Goal: Navigation & Orientation: Find specific page/section

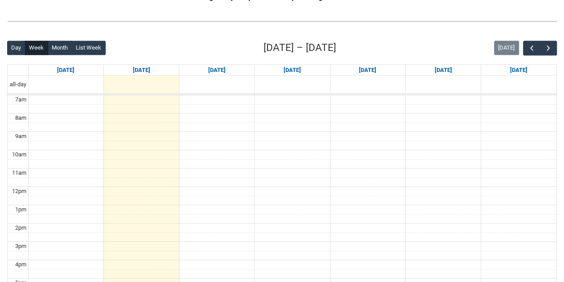
scroll to position [196, 0]
click at [550, 45] on span "button" at bounding box center [548, 47] width 9 height 9
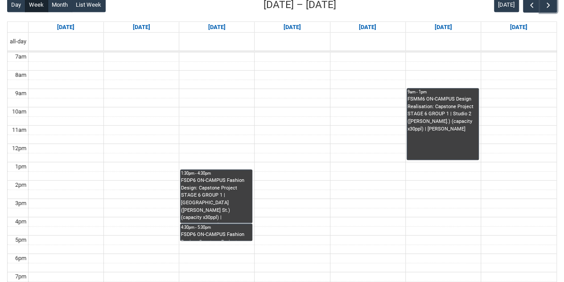
scroll to position [233, 0]
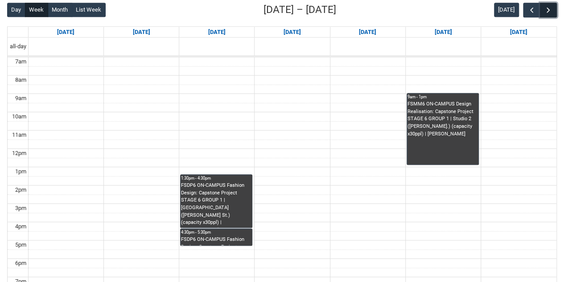
click at [550, 13] on span "button" at bounding box center [548, 10] width 9 height 9
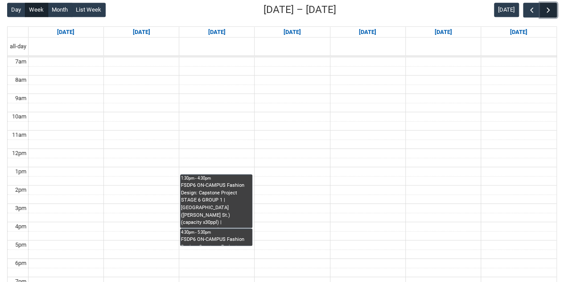
click at [550, 13] on span "button" at bounding box center [548, 10] width 9 height 9
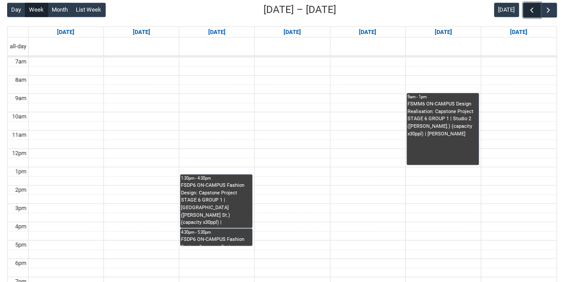
click at [526, 11] on button "button" at bounding box center [531, 10] width 17 height 15
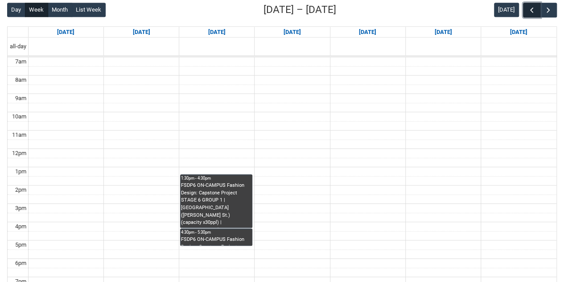
click at [526, 11] on button "button" at bounding box center [531, 10] width 17 height 15
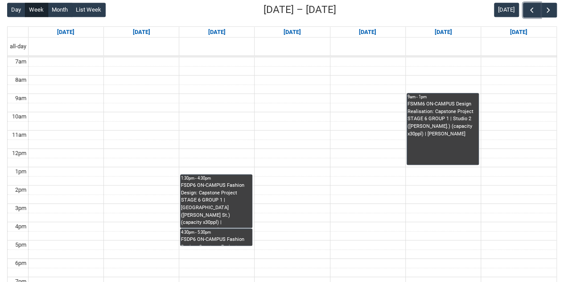
scroll to position [191, 0]
